Goal: Find contact information: Find contact information

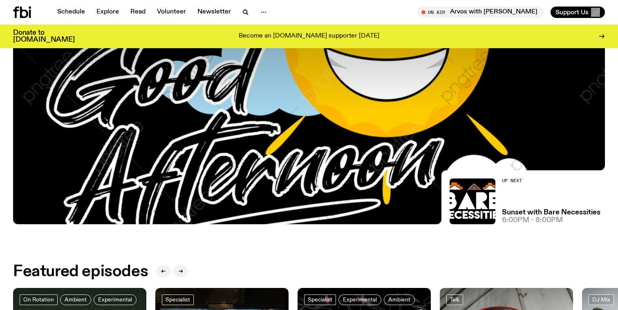
scroll to position [346, 0]
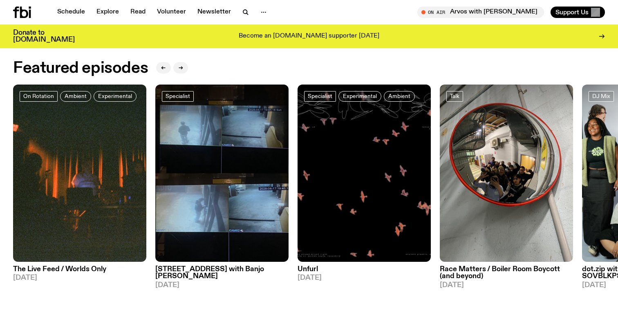
scroll to position [382, 0]
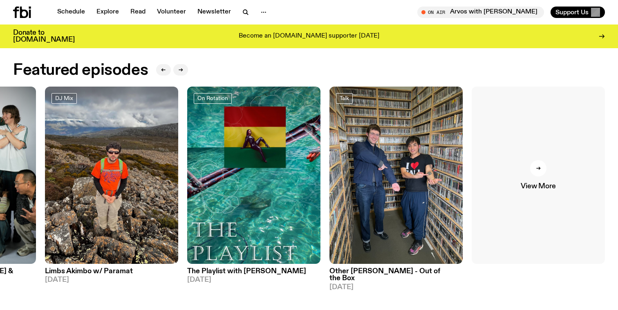
click at [531, 187] on span "View More" at bounding box center [538, 186] width 35 height 7
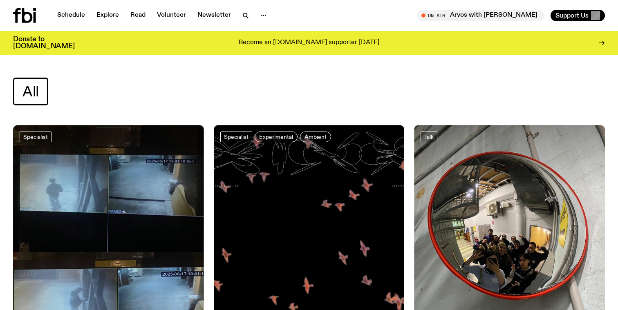
click at [355, 80] on div "All" at bounding box center [309, 92] width 592 height 28
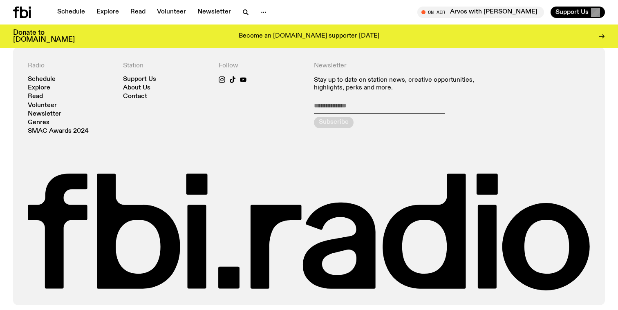
scroll to position [2537, 0]
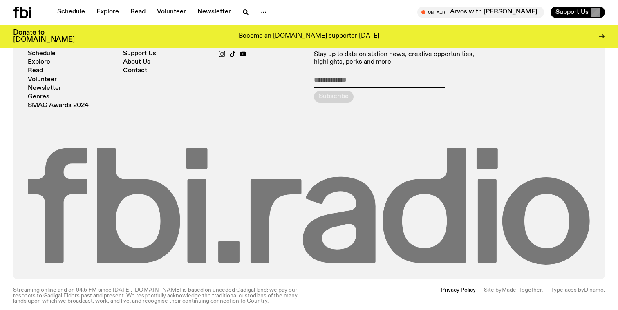
click at [331, 153] on icon at bounding box center [309, 206] width 563 height 117
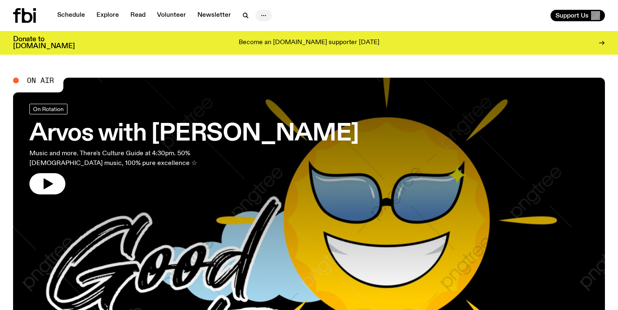
click at [259, 14] on icon "button" at bounding box center [264, 16] width 10 height 10
click at [268, 33] on link "About Us" at bounding box center [263, 32] width 41 height 11
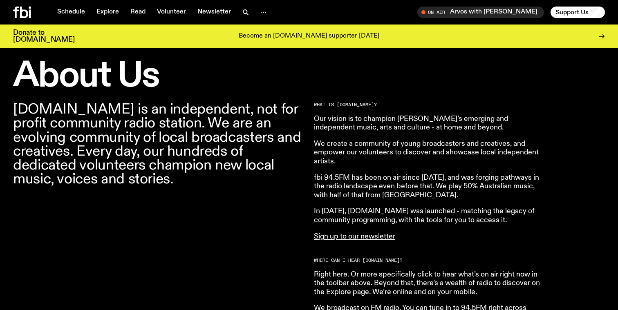
scroll to position [235, 0]
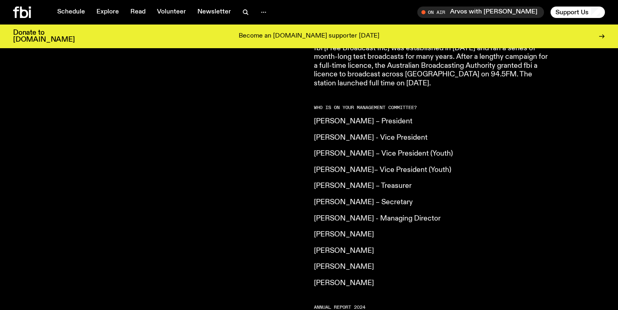
scroll to position [571, 0]
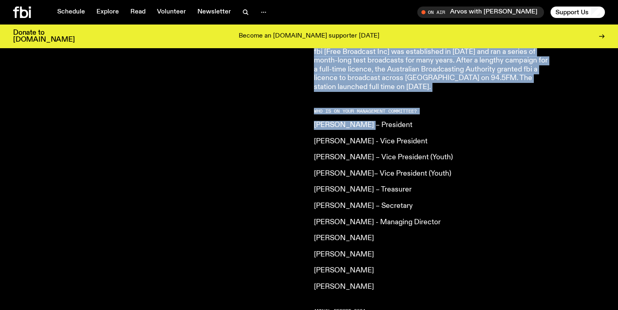
drag, startPoint x: 364, startPoint y: 107, endPoint x: 303, endPoint y: 109, distance: 60.6
click at [303, 109] on div "[DOMAIN_NAME] is an independent, not for profit community radio station. We are…" at bounding box center [309, 91] width 618 height 672
click at [316, 121] on p "[PERSON_NAME] – President" at bounding box center [432, 125] width 236 height 9
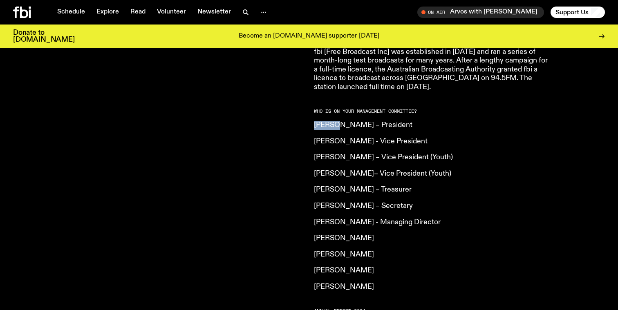
click at [316, 121] on p "[PERSON_NAME] – President" at bounding box center [432, 125] width 236 height 9
click at [326, 137] on p "[PERSON_NAME] - Vice President" at bounding box center [432, 141] width 236 height 9
copy p "Nazlican Eren"
drag, startPoint x: 371, startPoint y: 172, endPoint x: 310, endPoint y: 176, distance: 61.5
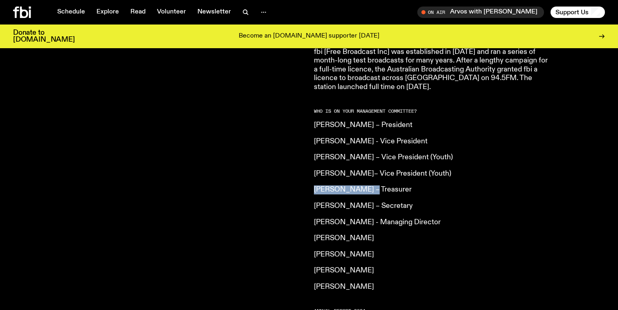
click at [310, 176] on div "[DOMAIN_NAME] is an independent, not for profit community radio station. We are…" at bounding box center [309, 91] width 618 height 672
copy p "[PERSON_NAME]"
click at [366, 234] on p "[PERSON_NAME]" at bounding box center [432, 238] width 236 height 9
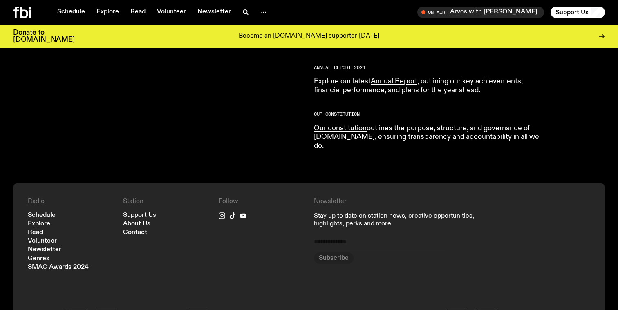
scroll to position [958, 0]
